Goal: Task Accomplishment & Management: Manage account settings

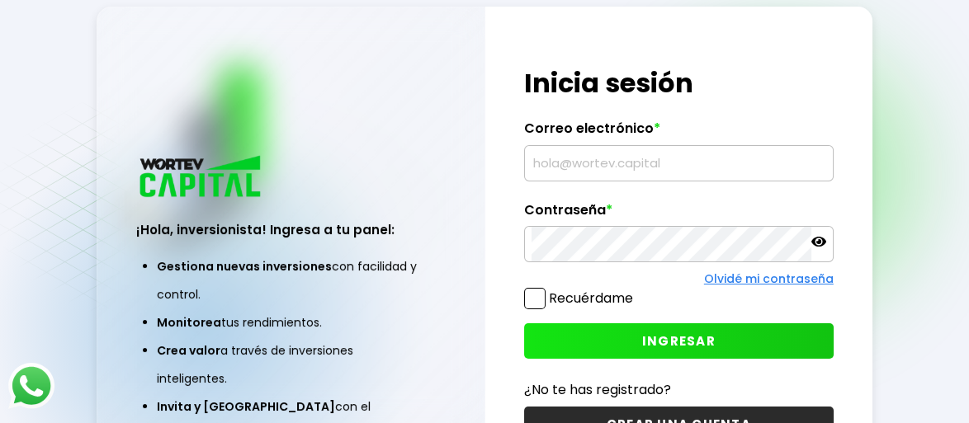
type input "[EMAIL_ADDRESS][DOMAIN_NAME]"
click at [594, 351] on button "INGRESAR" at bounding box center [678, 340] width 309 height 35
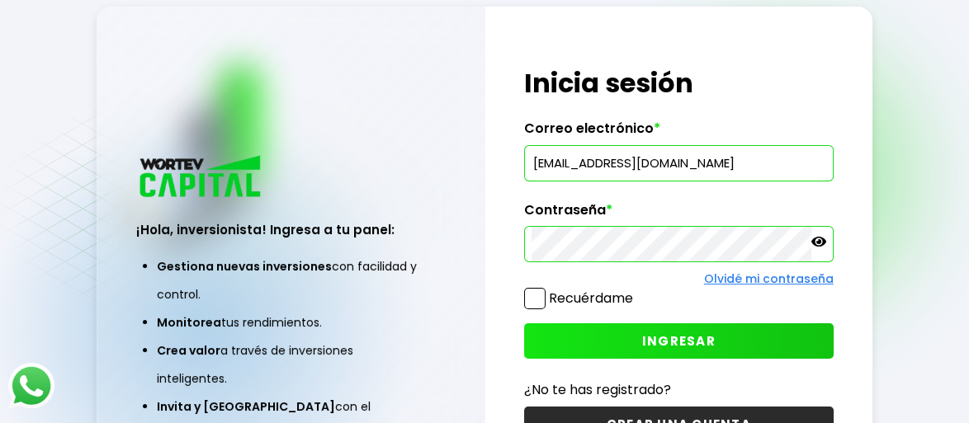
click at [689, 346] on span "INGRESAR" at bounding box center [678, 340] width 73 height 17
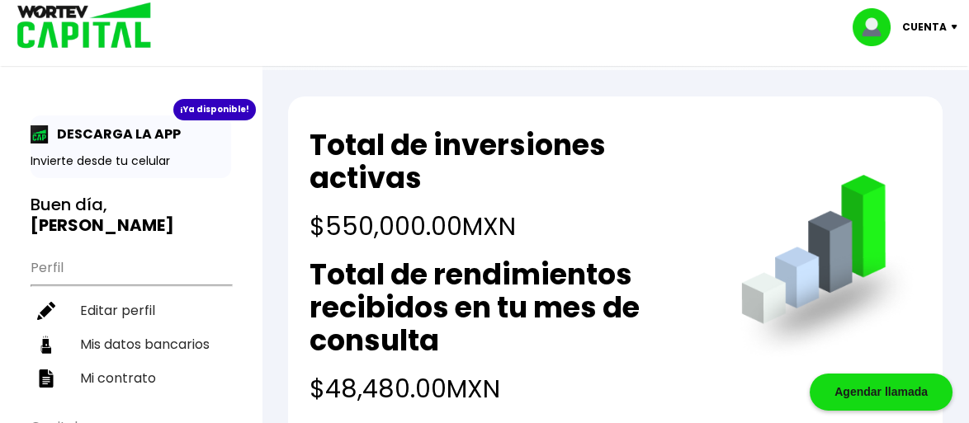
click at [952, 29] on div "Cuenta" at bounding box center [910, 27] width 116 height 38
click at [896, 111] on li "Cerrar sesión" at bounding box center [907, 110] width 132 height 34
